Goal: Transaction & Acquisition: Obtain resource

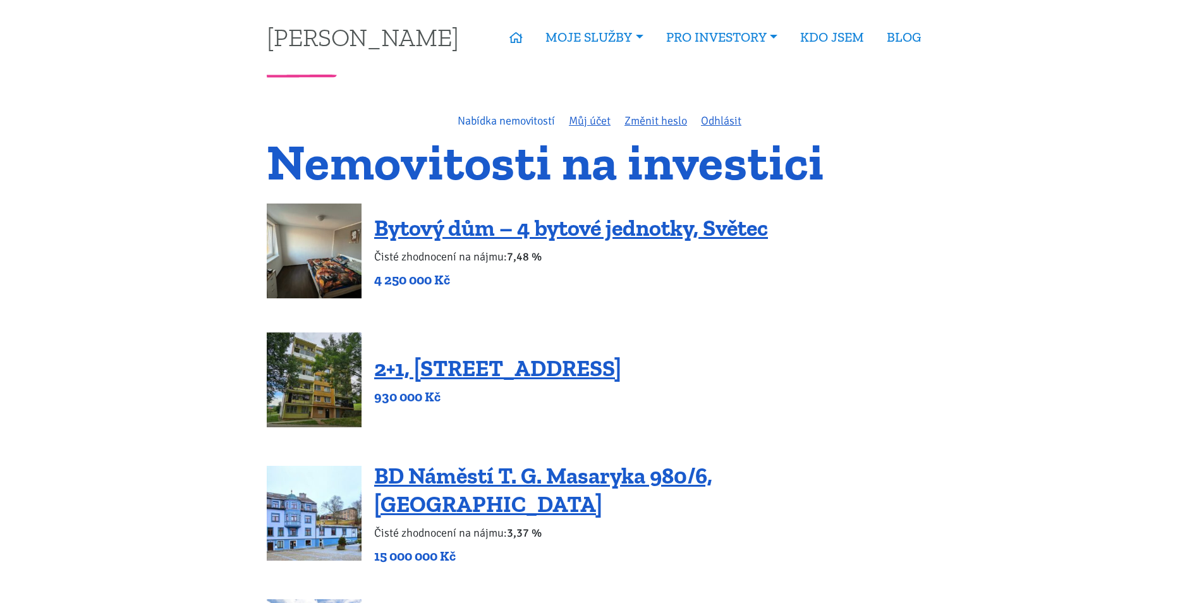
drag, startPoint x: 0, startPoint y: 0, endPoint x: 504, endPoint y: 119, distance: 518.1
click at [504, 119] on link "Nabídka nemovitostí" at bounding box center [506, 121] width 97 height 14
click at [482, 123] on link "Nabídka nemovitostí" at bounding box center [506, 121] width 97 height 14
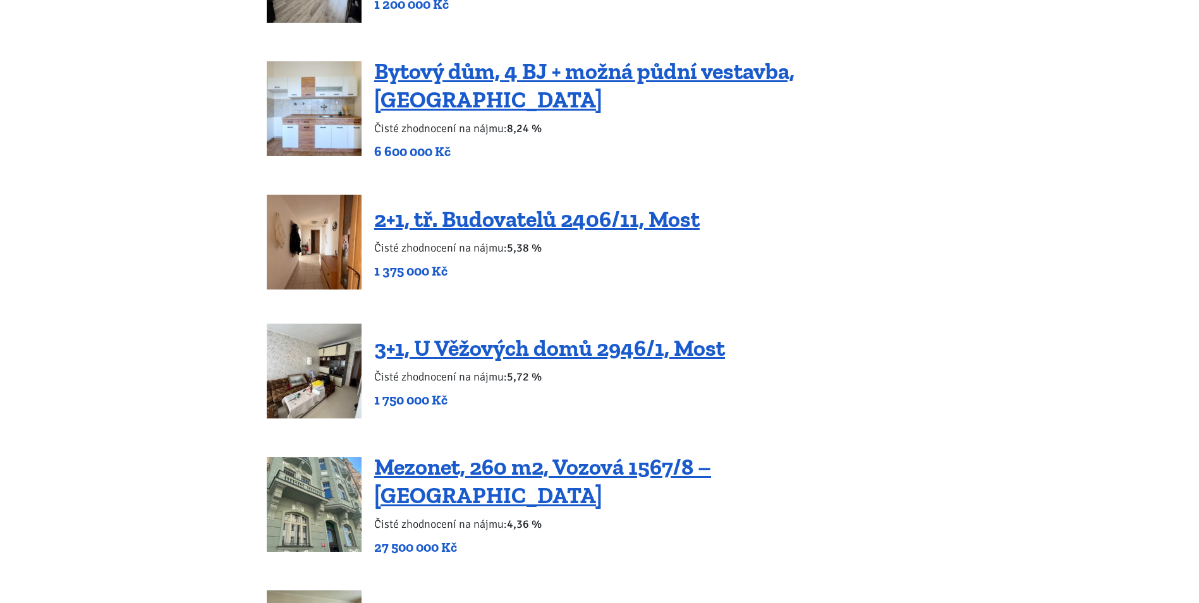
scroll to position [1833, 0]
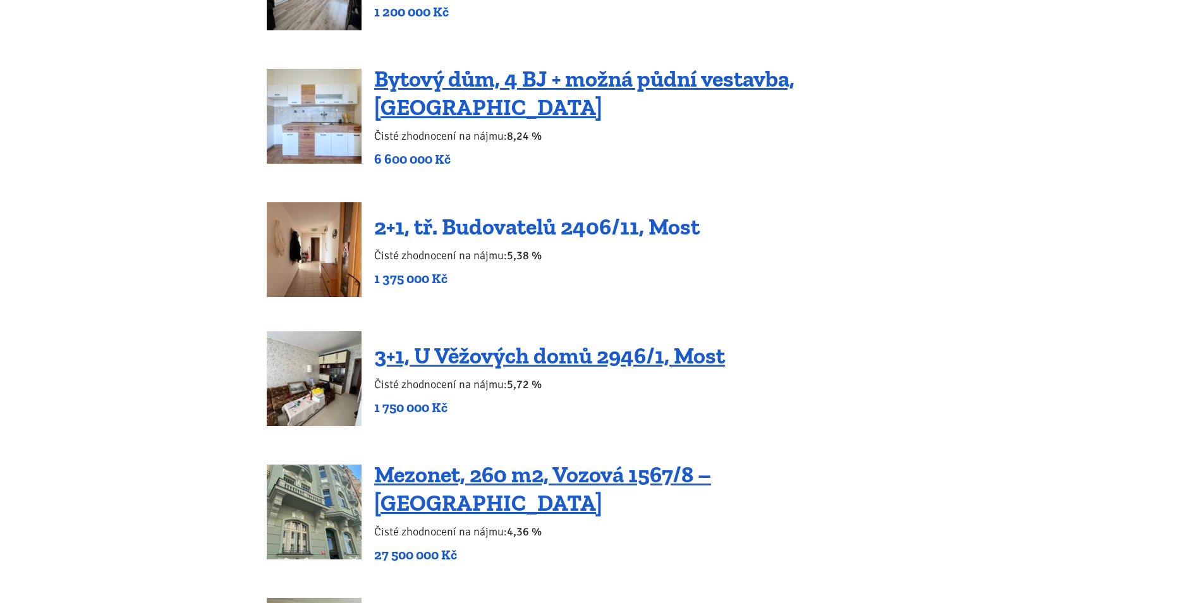
click at [468, 213] on link "2+1, tř. Budovatelů 2406/11, Most" at bounding box center [536, 226] width 325 height 27
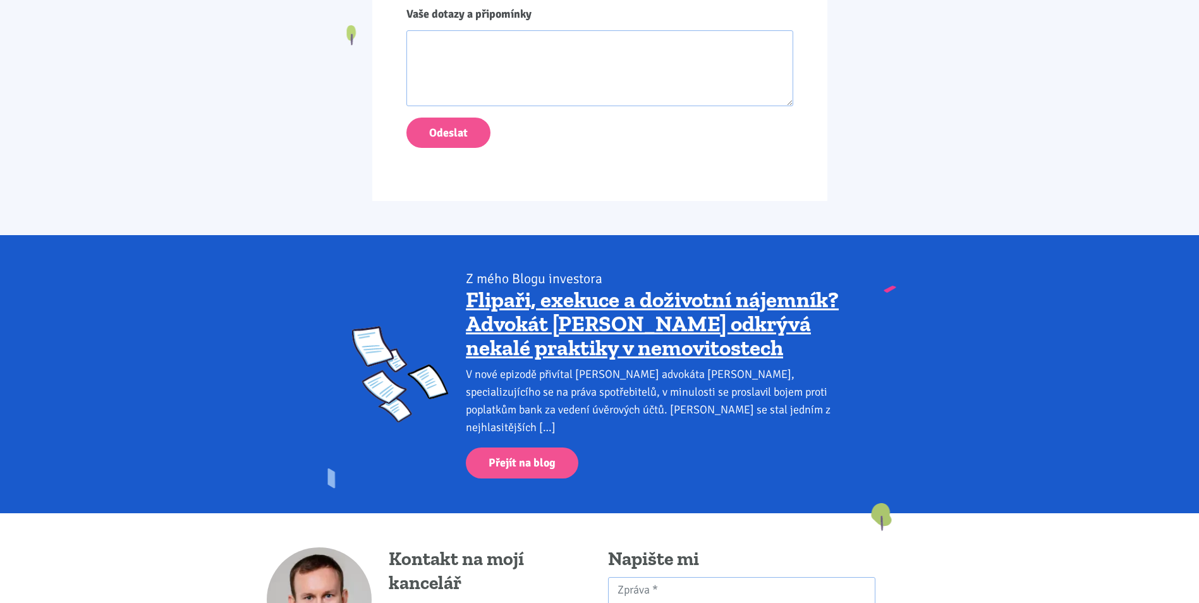
scroll to position [1454, 0]
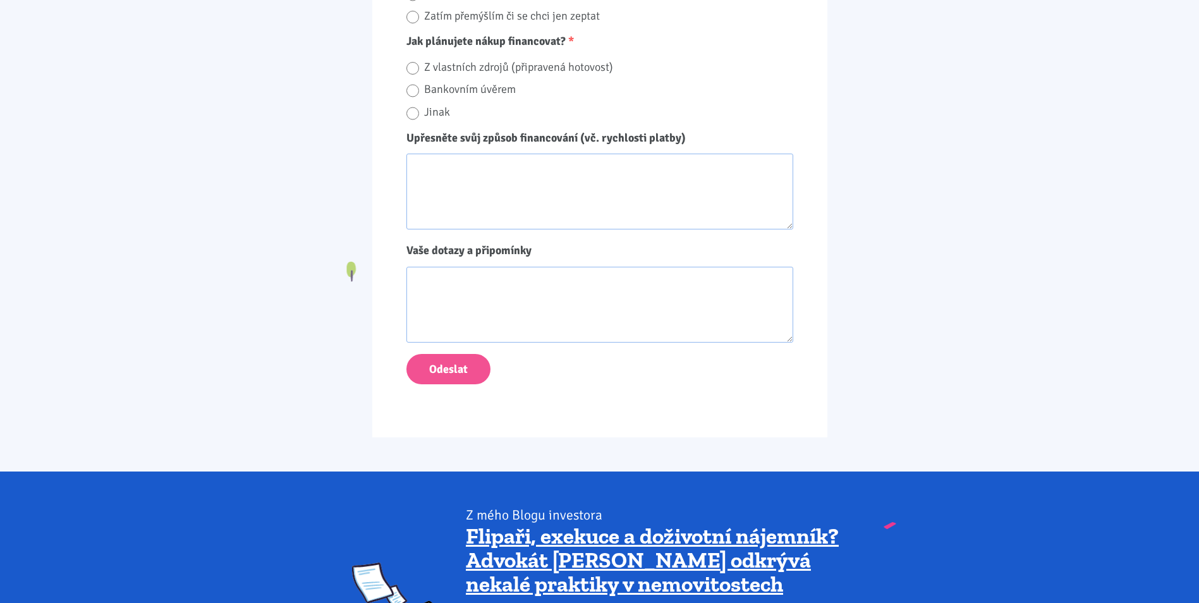
click at [612, 315] on textarea "Vaše dotazy a připomínky" at bounding box center [599, 305] width 387 height 76
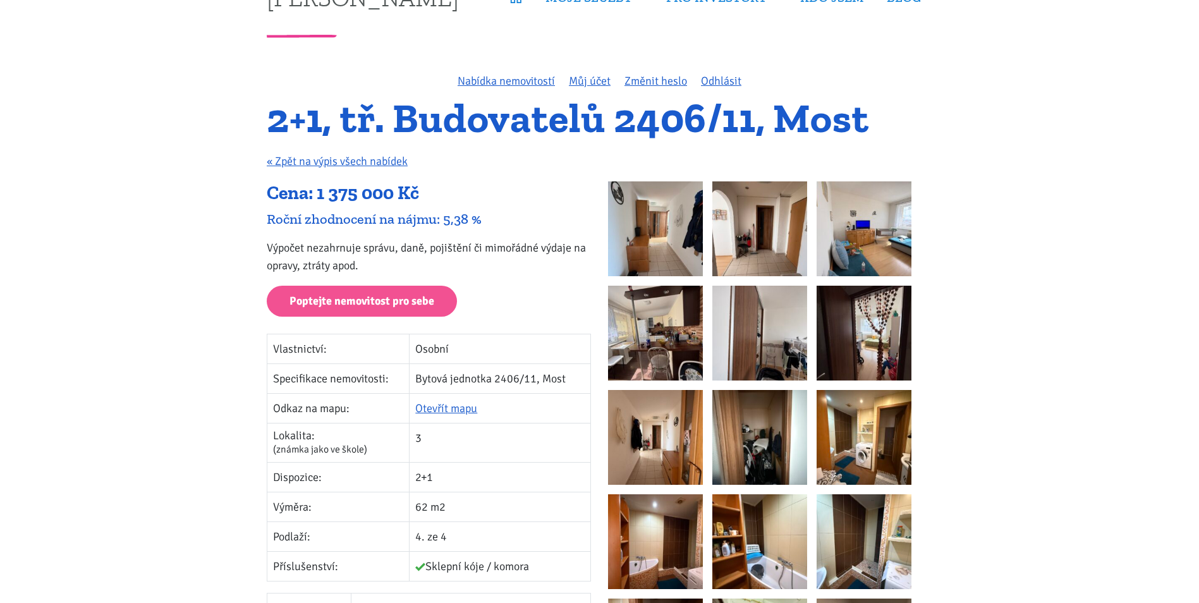
scroll to position [0, 0]
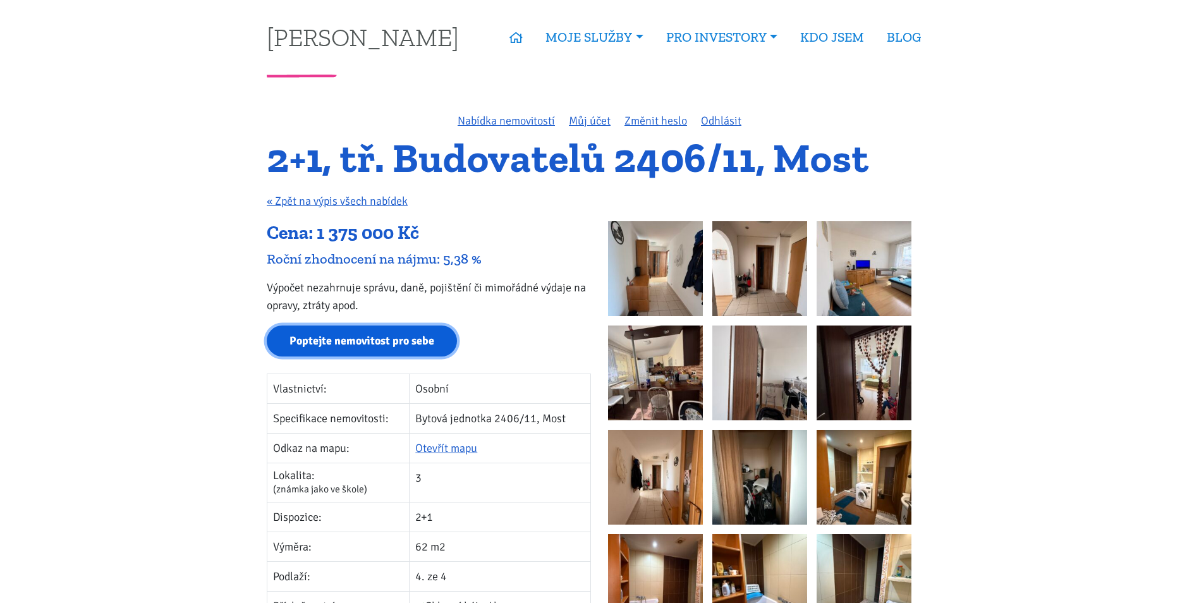
click at [366, 350] on link "Poptejte nemovitost pro sebe" at bounding box center [362, 340] width 190 height 31
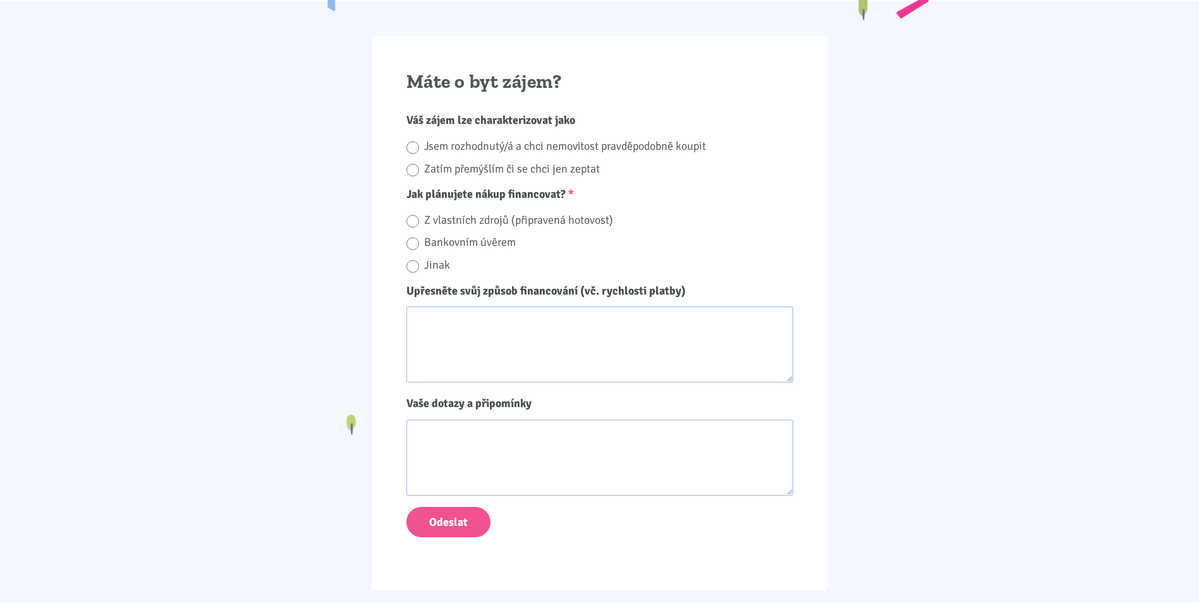
scroll to position [1302, 0]
